Goal: Find specific page/section: Find specific page/section

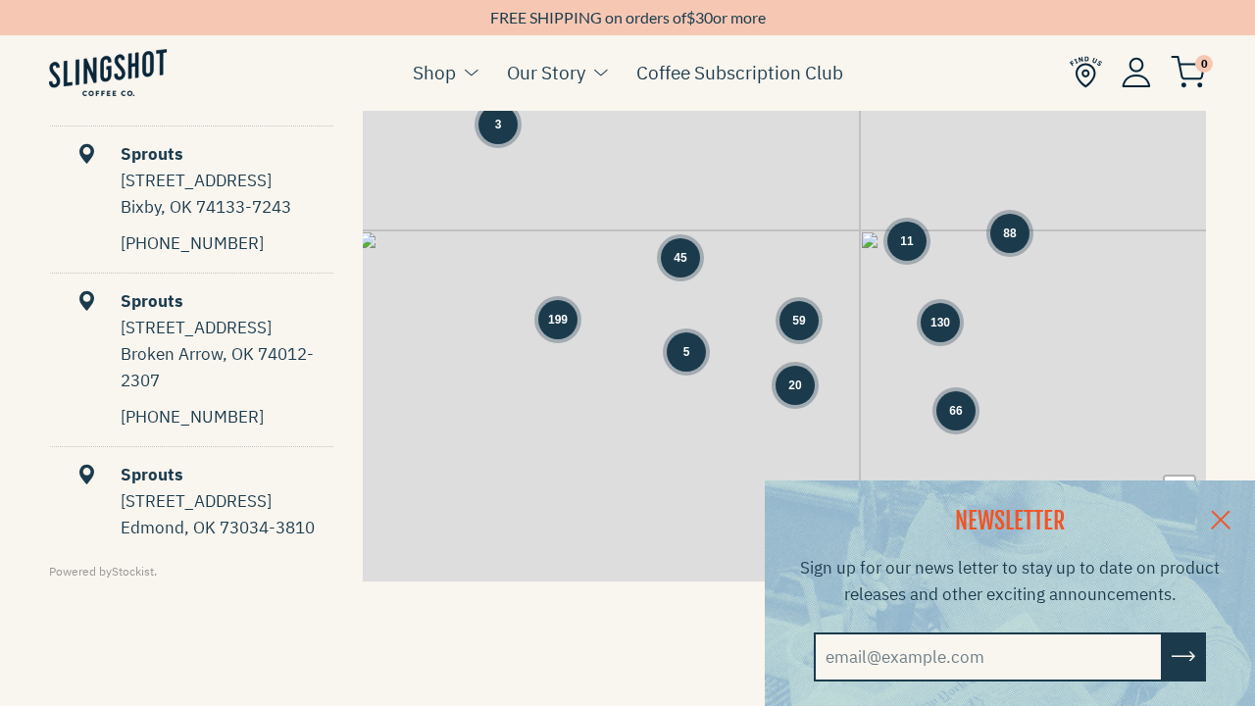
scroll to position [436, 0]
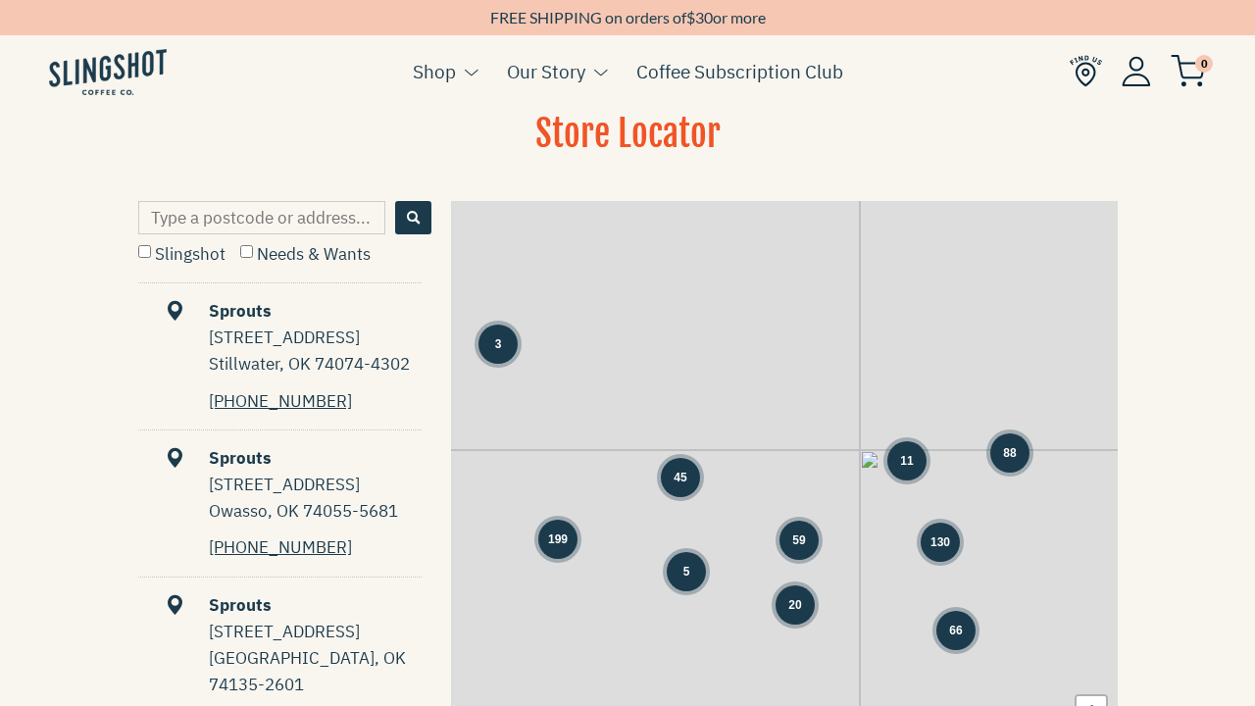
click at [207, 223] on input "Type a postcode or address..." at bounding box center [261, 217] width 247 height 33
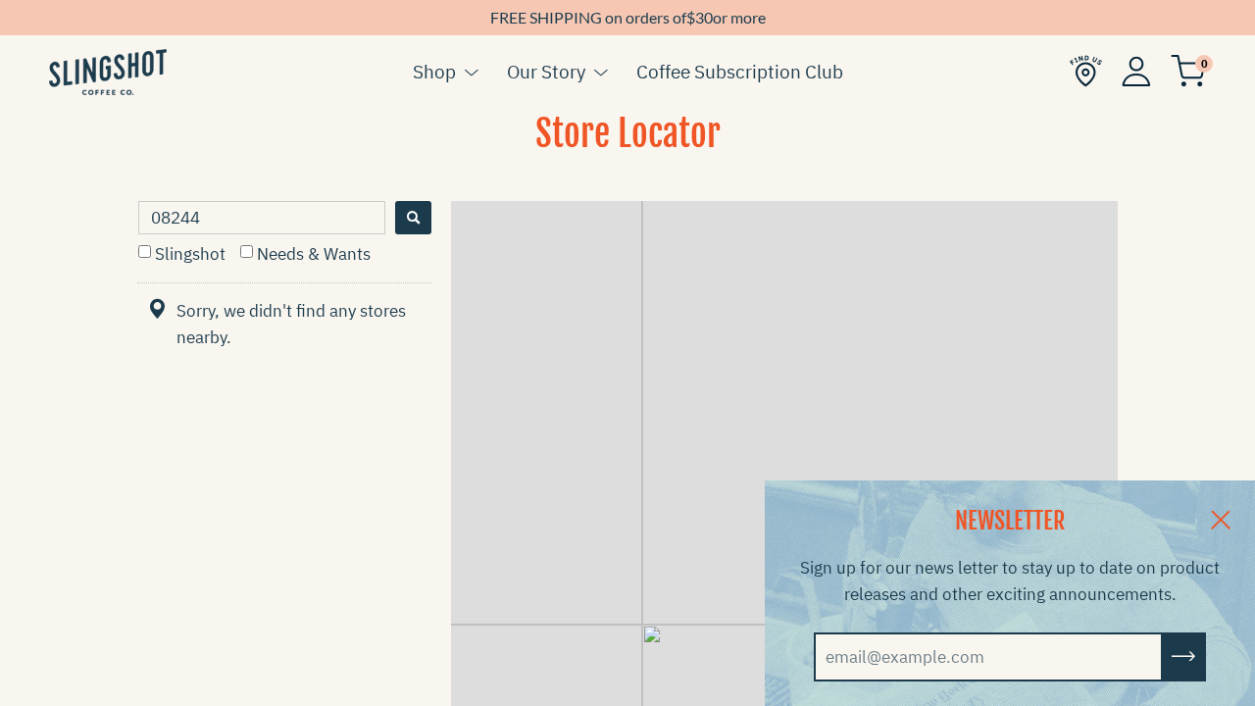
click at [241, 227] on input "08244" at bounding box center [261, 217] width 247 height 33
type input "0"
type input "m"
type input "marlton [GEOGRAPHIC_DATA]"
click at [417, 226] on button "Search" at bounding box center [413, 217] width 36 height 33
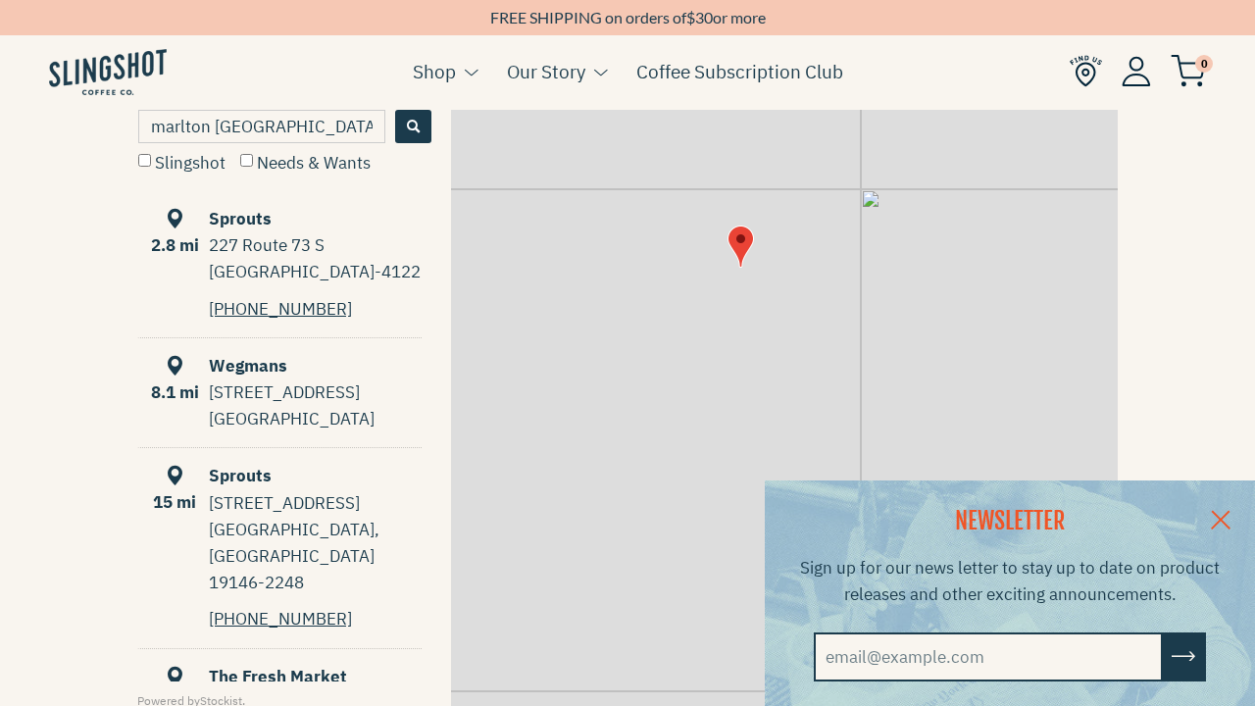
scroll to position [91, 0]
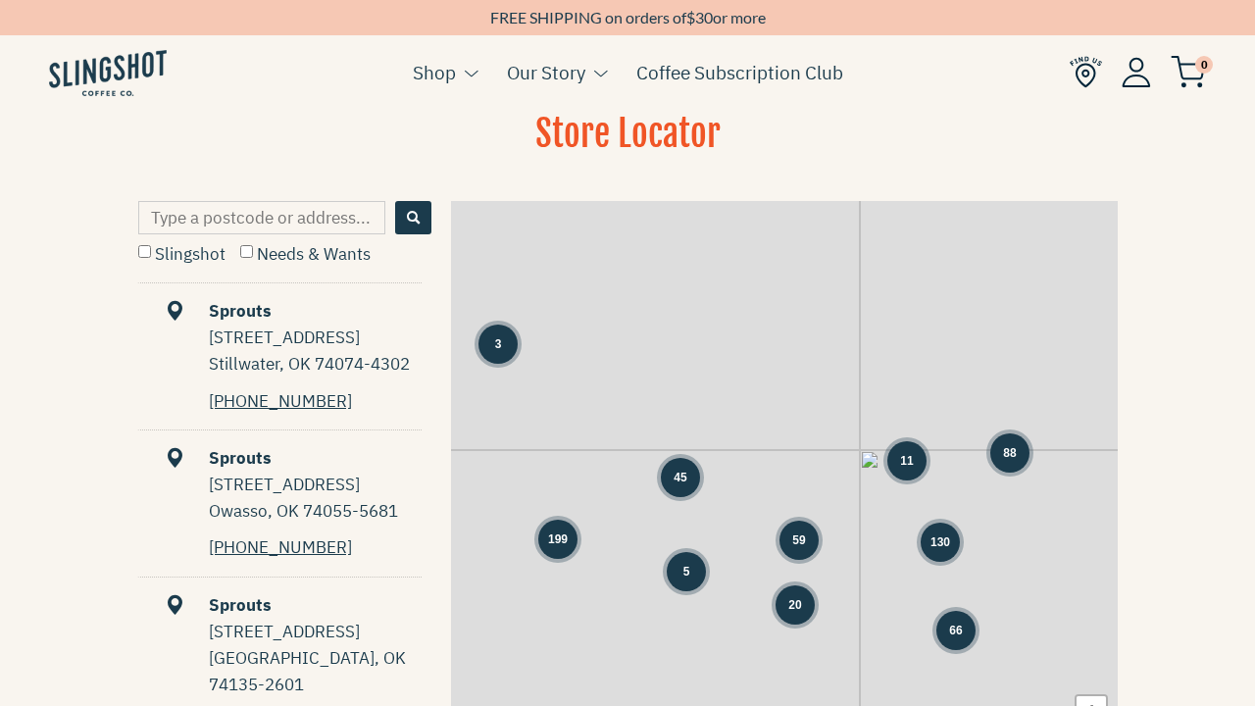
click at [248, 223] on input "Type a postcode or address..." at bounding box center [261, 217] width 247 height 33
type input "[GEOGRAPHIC_DATA]"
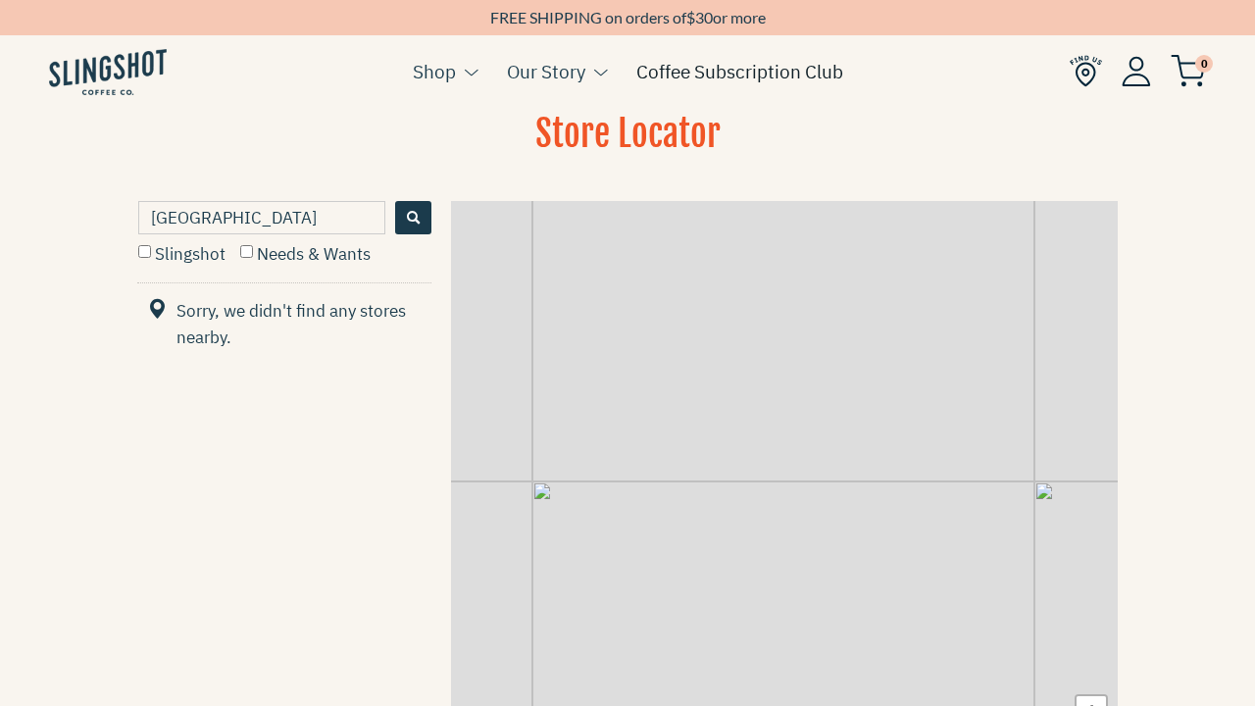
click at [685, 69] on link "Coffee Subscription Club" at bounding box center [739, 71] width 207 height 29
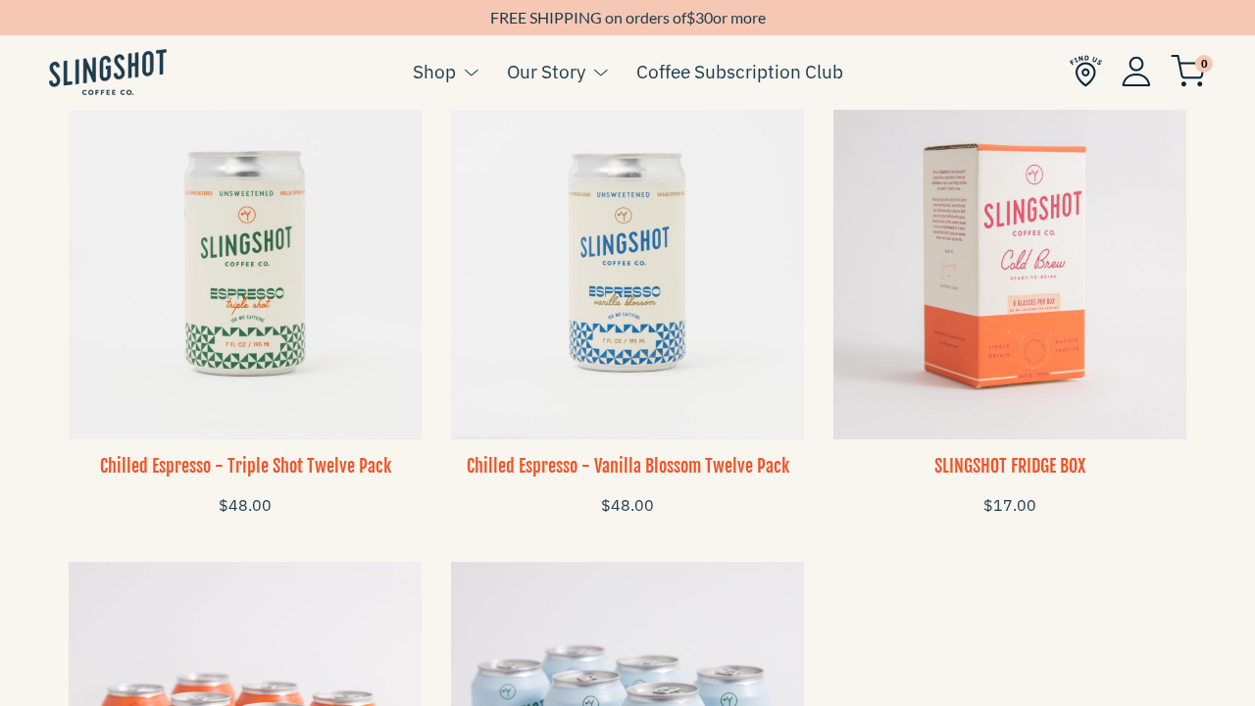
scroll to position [1417, 0]
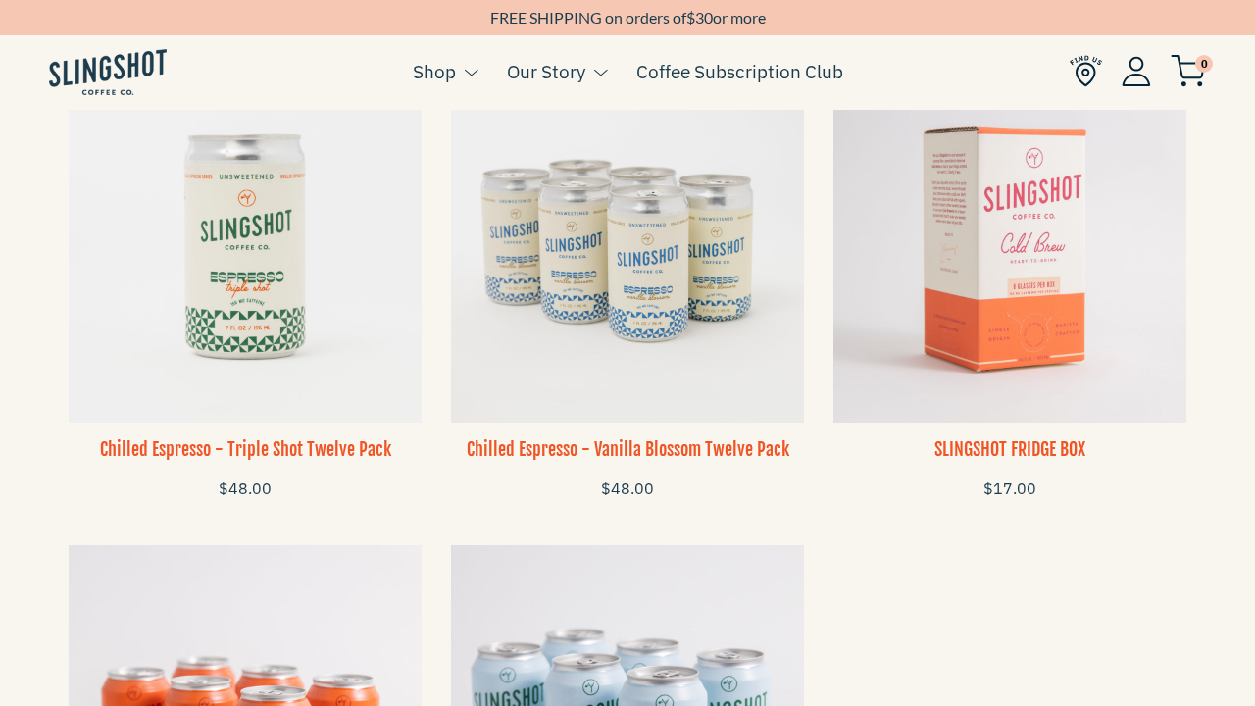
click at [596, 222] on img at bounding box center [627, 246] width 353 height 353
